Goal: Task Accomplishment & Management: Use online tool/utility

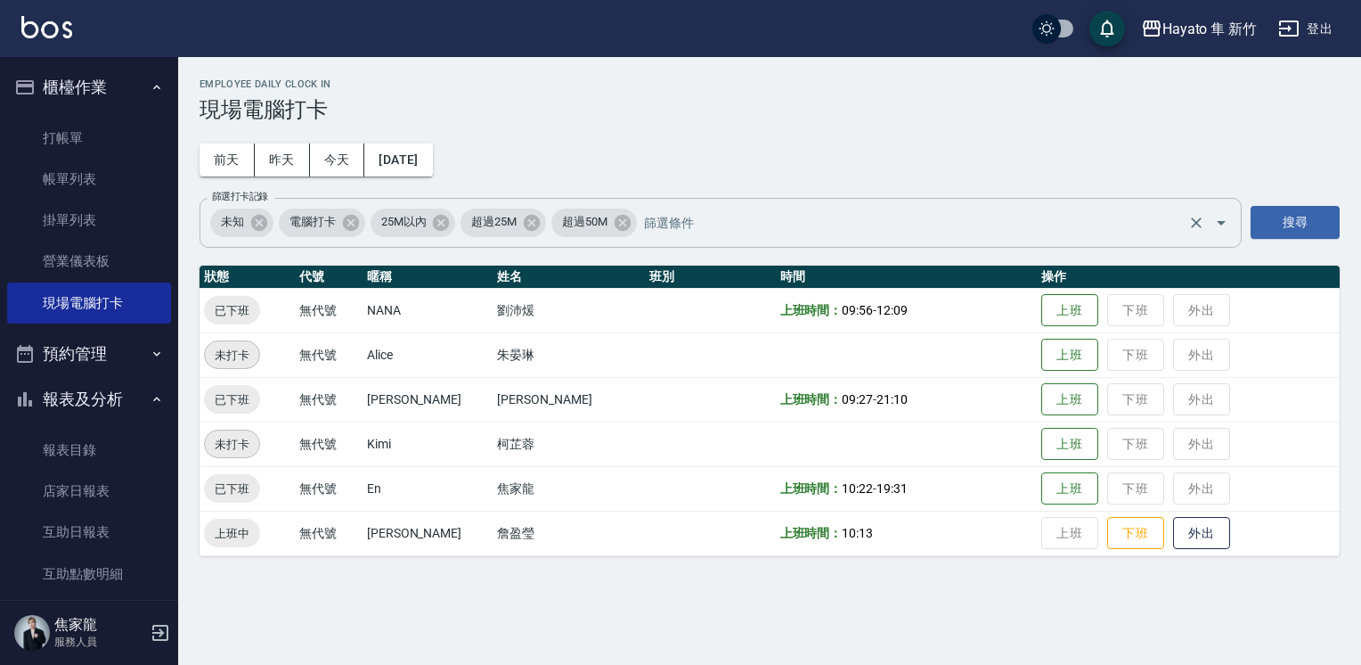
scroll to position [178, 0]
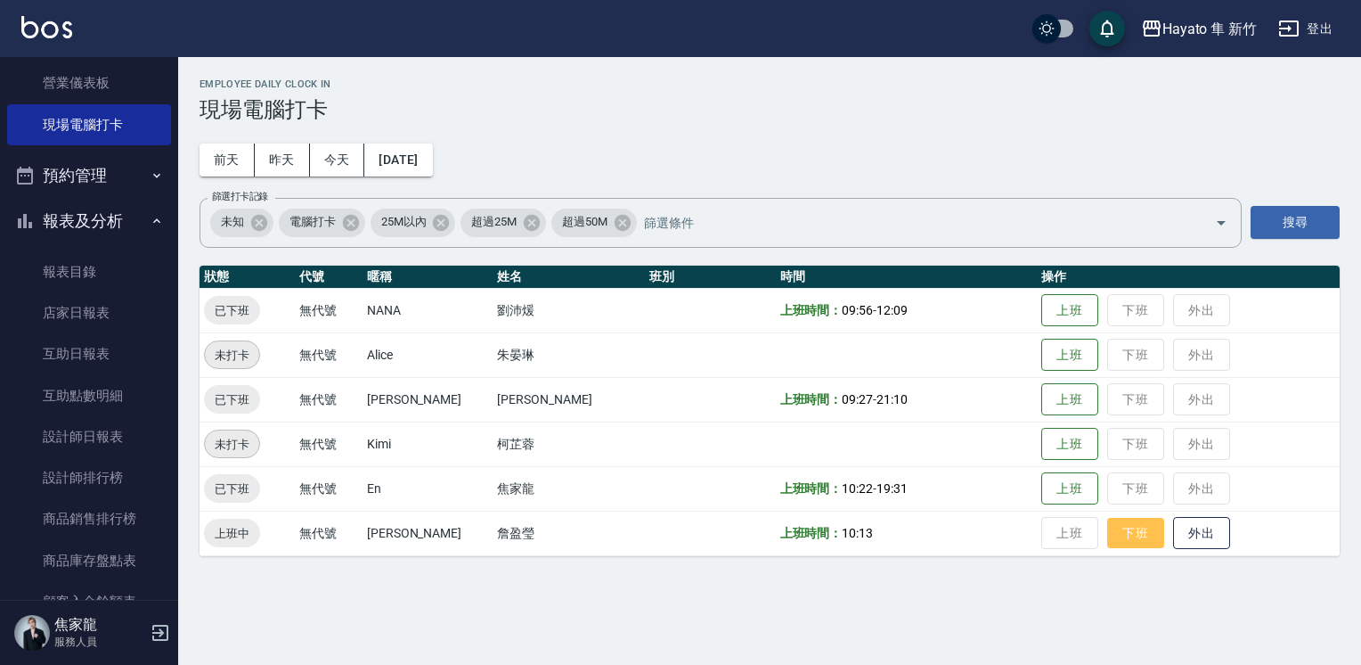
click at [1108, 537] on button "下班" at bounding box center [1136, 533] width 57 height 31
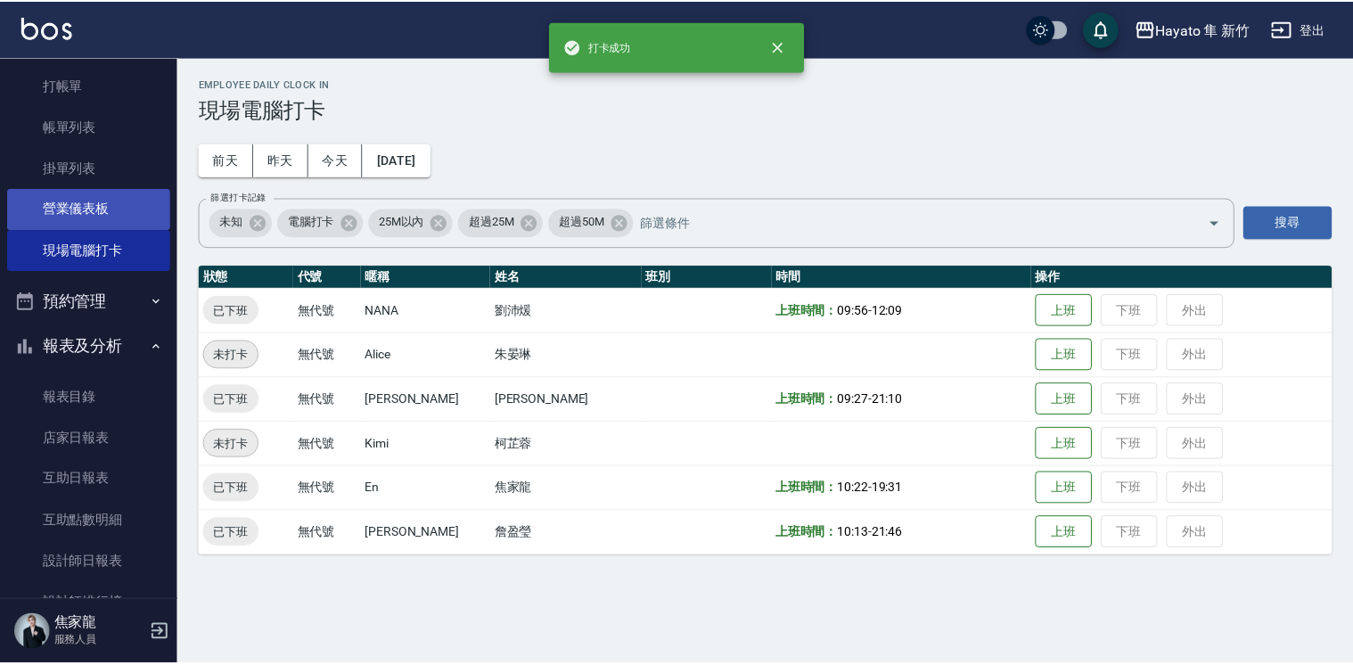
scroll to position [0, 0]
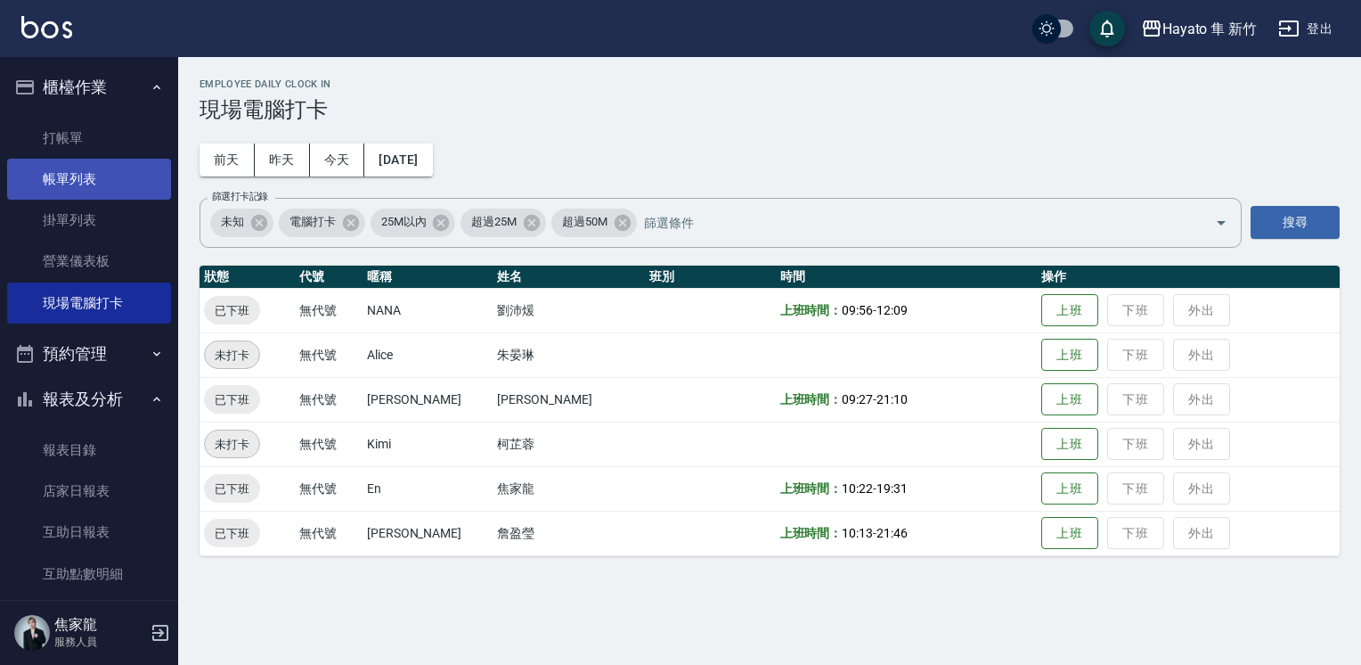
click at [141, 192] on link "帳單列表" at bounding box center [89, 179] width 164 height 41
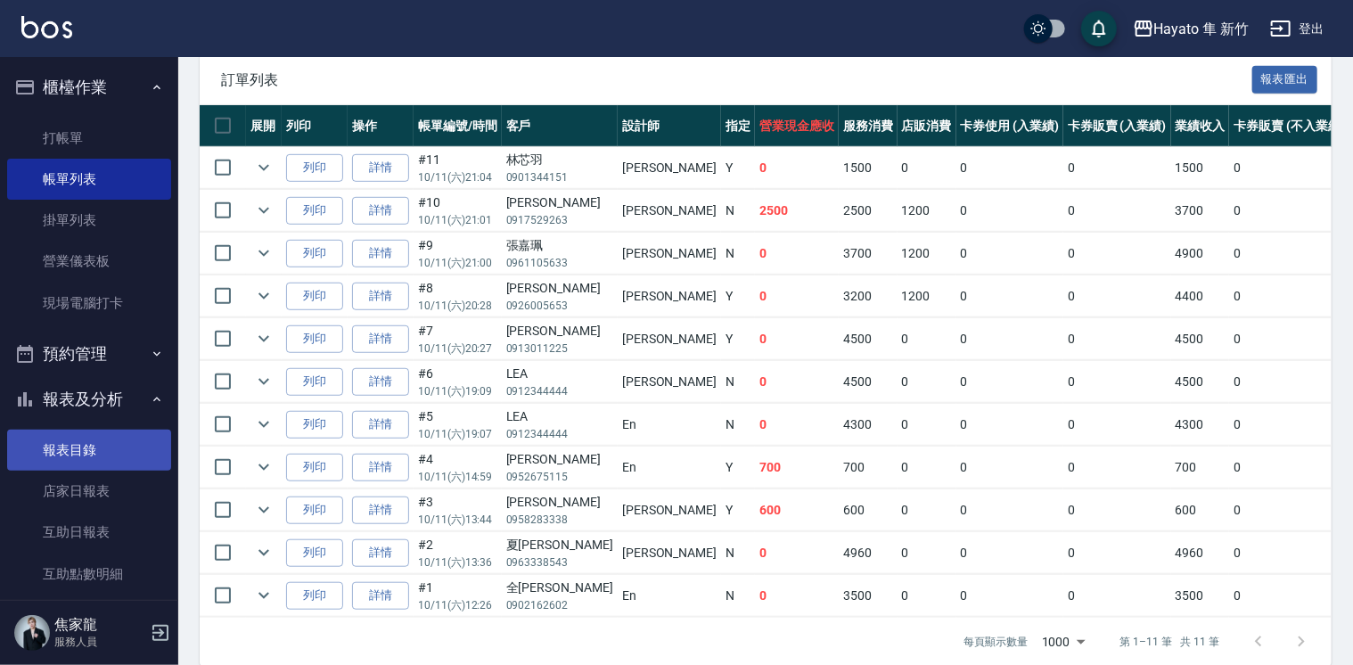
scroll to position [406, 0]
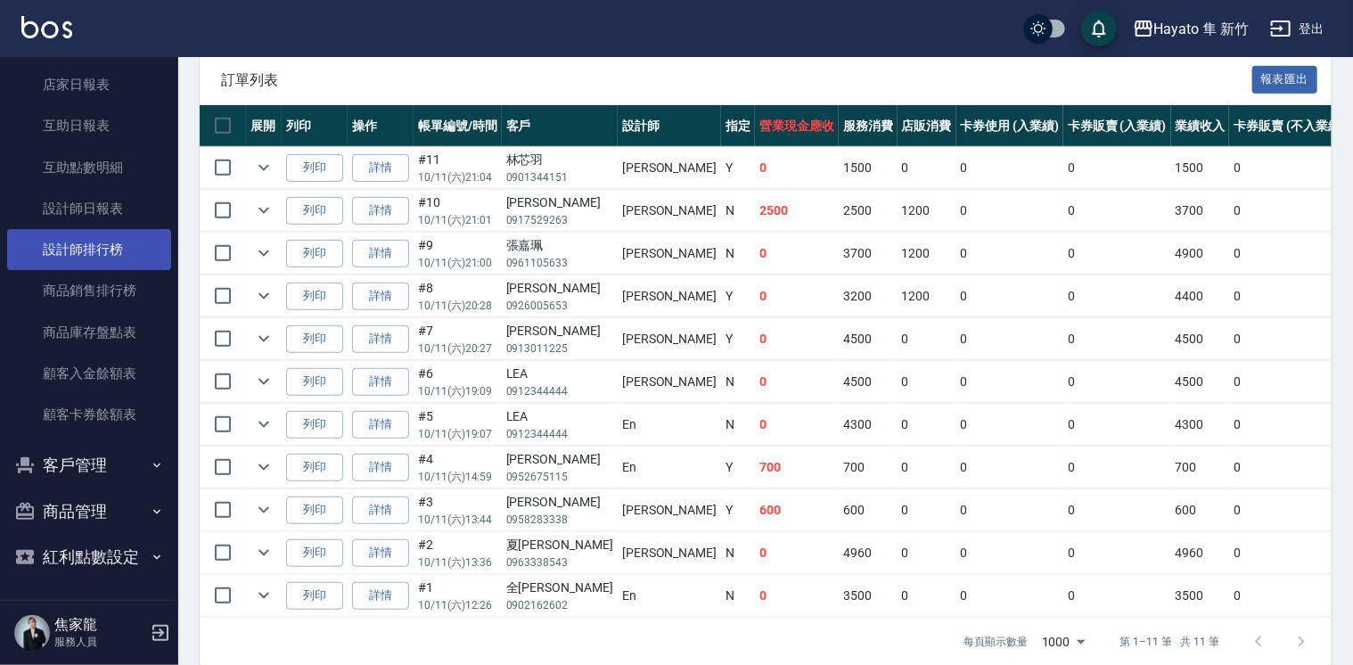
click at [71, 263] on link "設計師排行榜" at bounding box center [89, 249] width 164 height 41
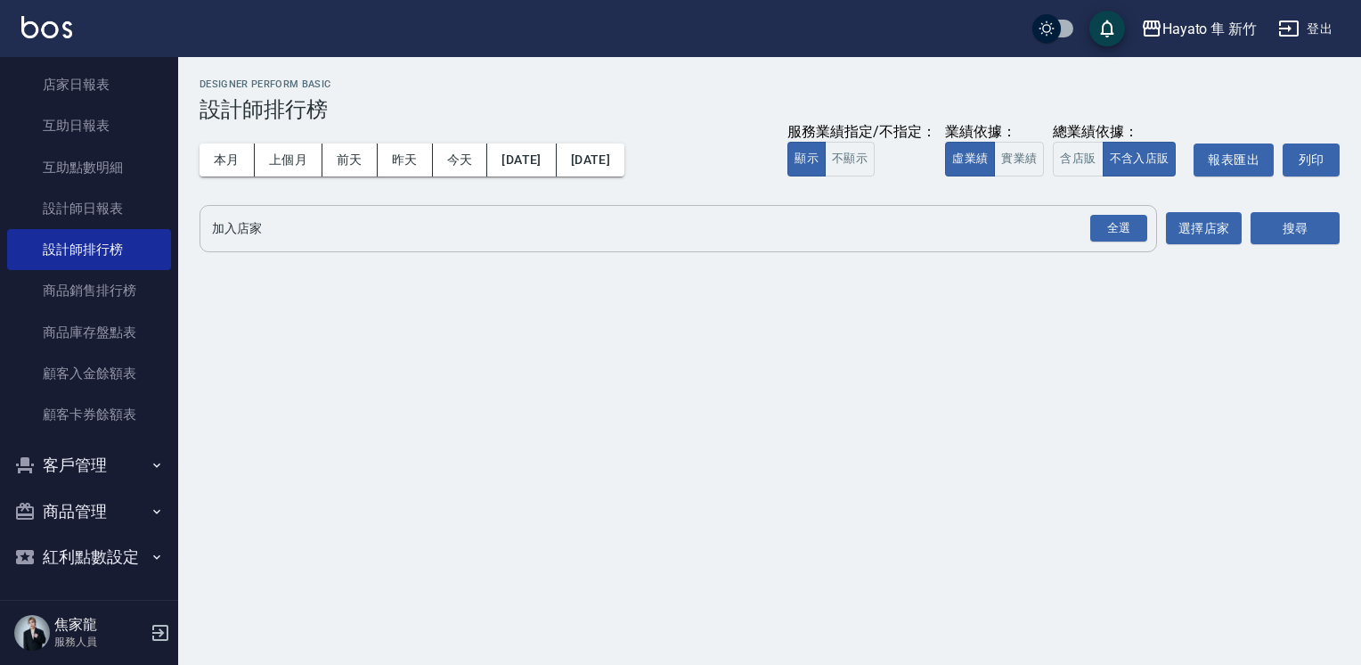
click at [1123, 225] on div "全選" at bounding box center [1119, 229] width 57 height 28
click at [1305, 223] on button "搜尋" at bounding box center [1295, 229] width 89 height 33
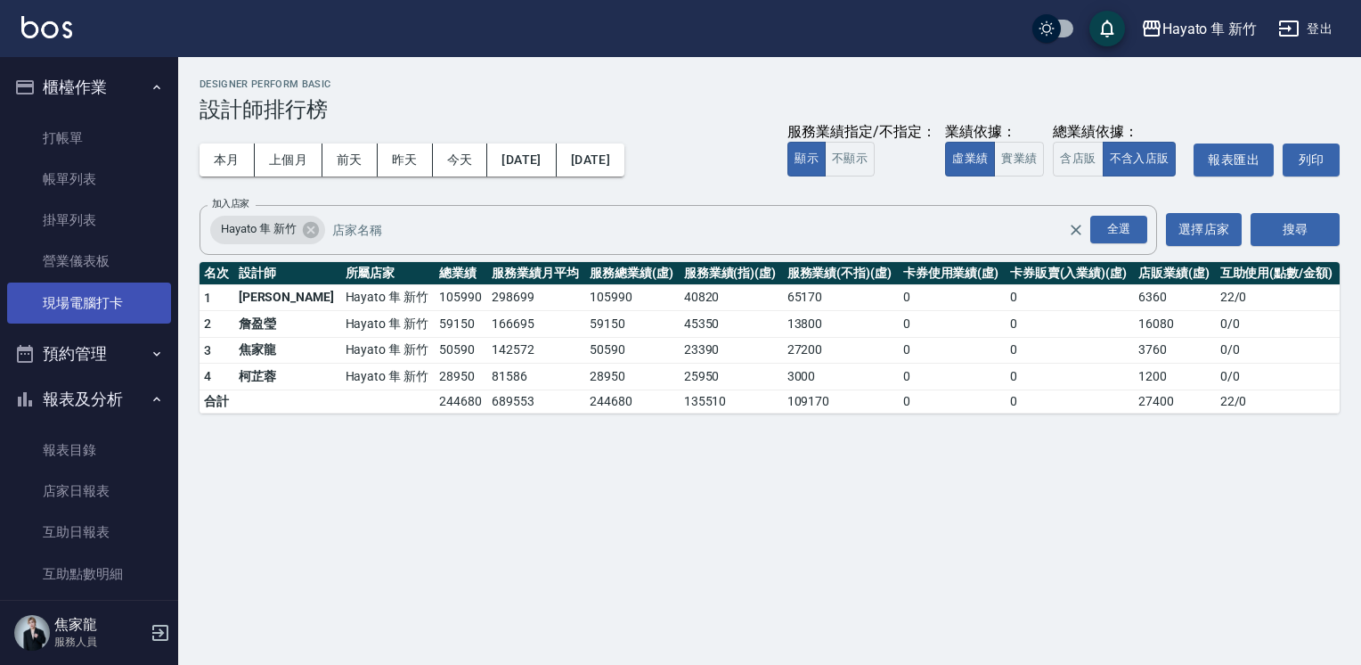
click at [116, 318] on link "現場電腦打卡" at bounding box center [89, 302] width 164 height 41
